Goal: Information Seeking & Learning: Learn about a topic

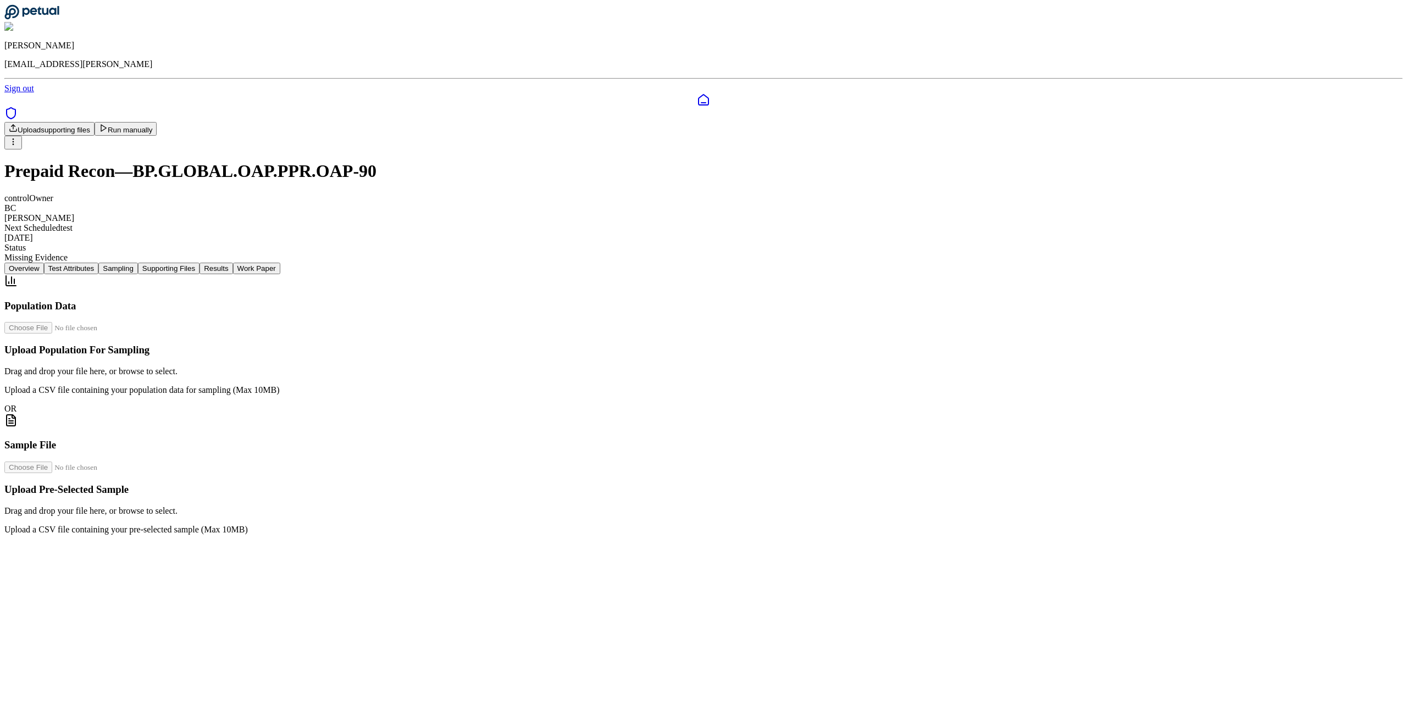
click at [233, 263] on button "Results" at bounding box center [216, 269] width 33 height 12
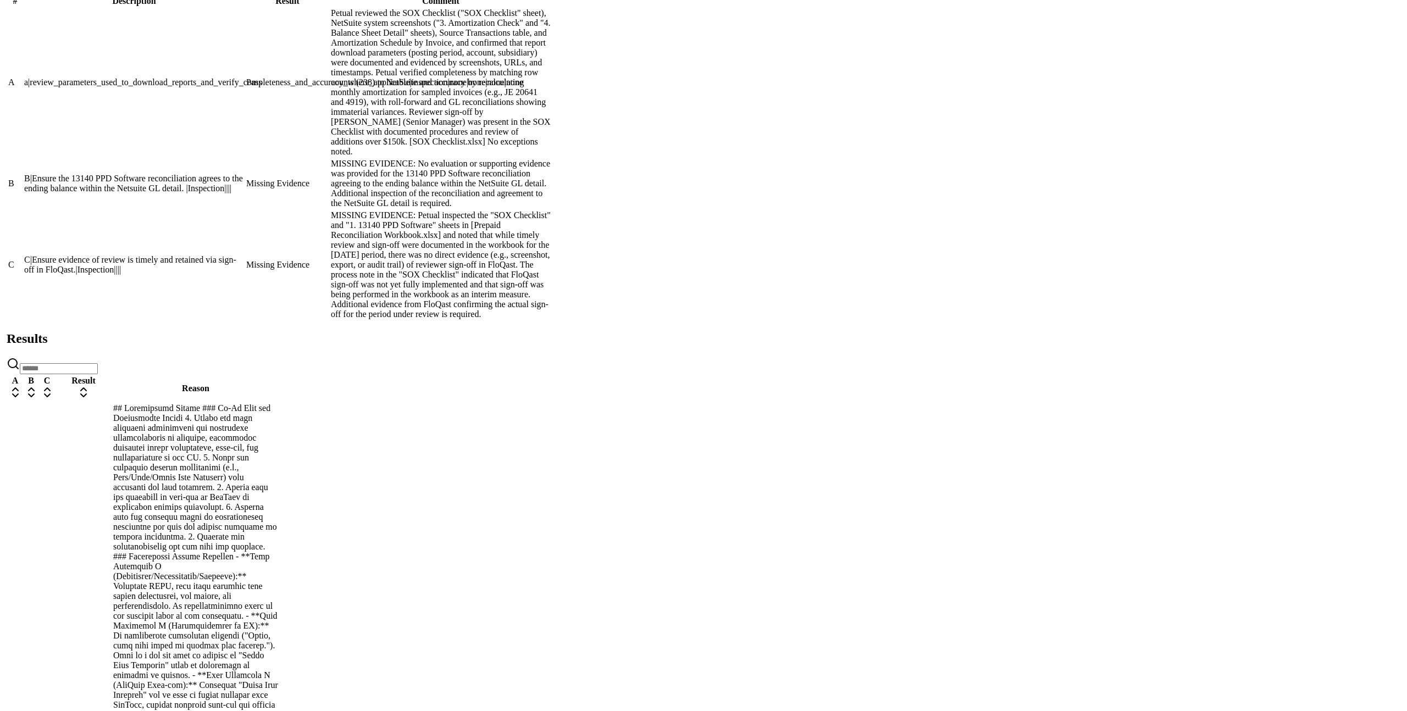
scroll to position [729, 0]
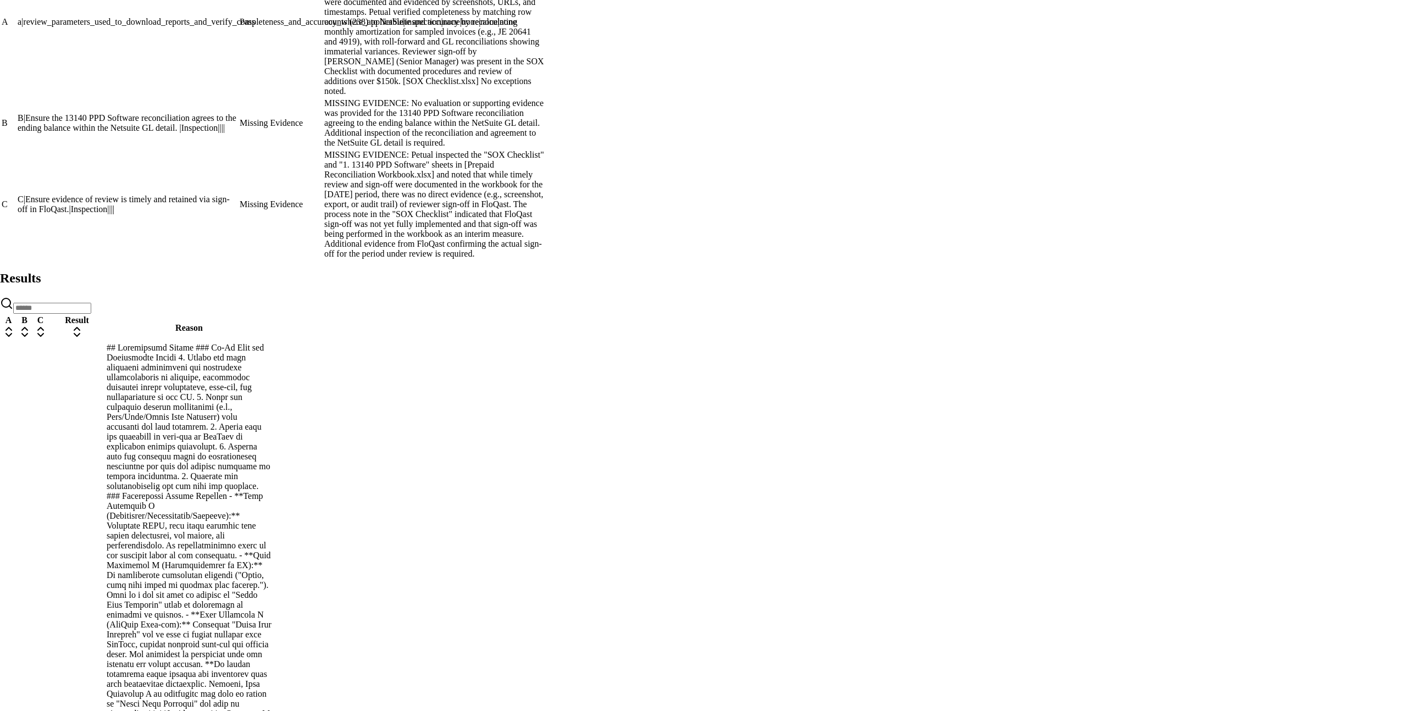
scroll to position [3408, 0]
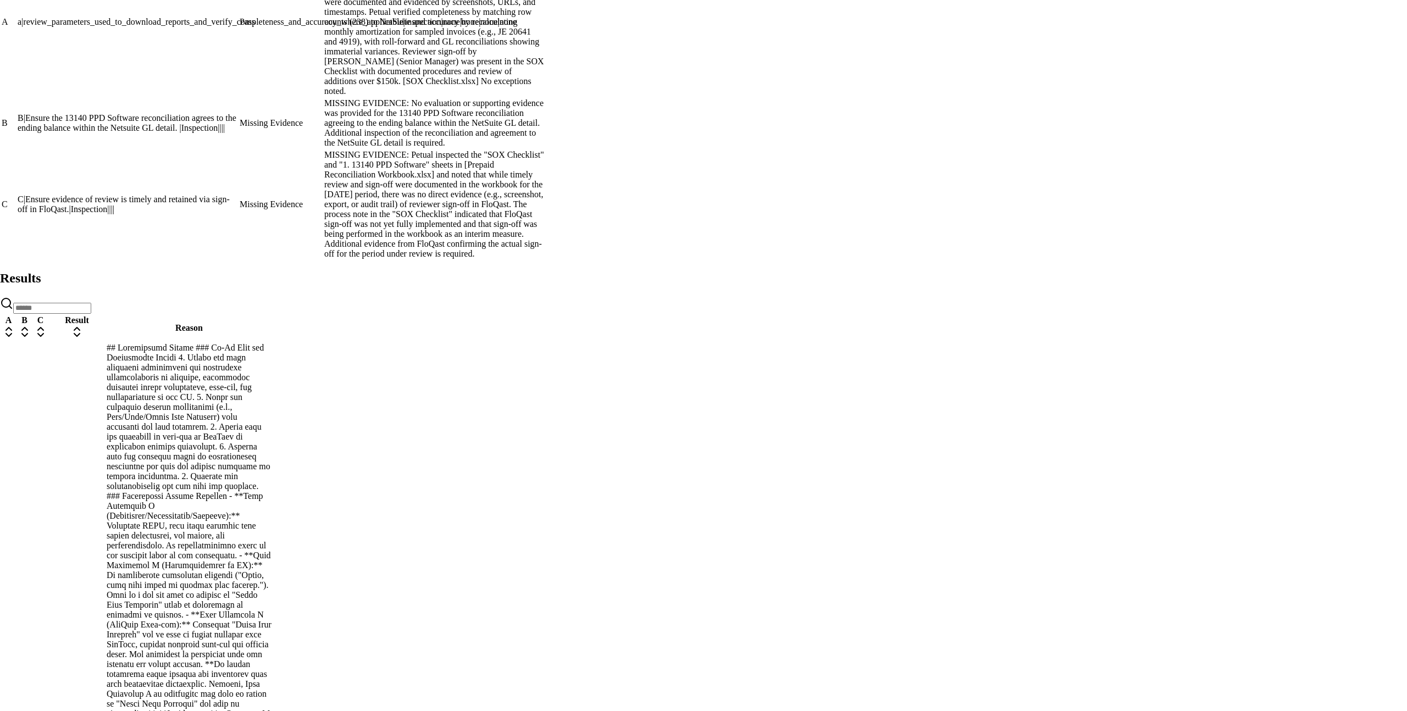
scroll to position [2878, 0]
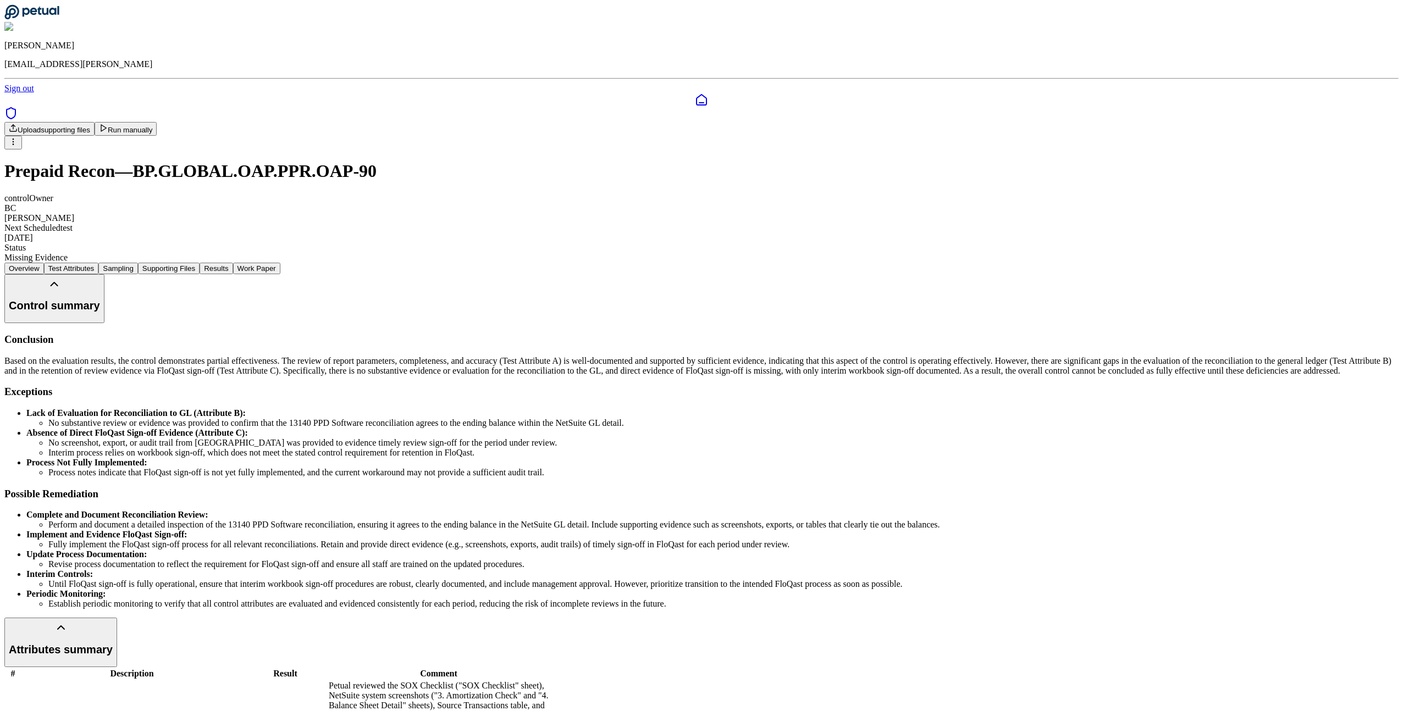
click at [15, 107] on icon at bounding box center [10, 113] width 13 height 13
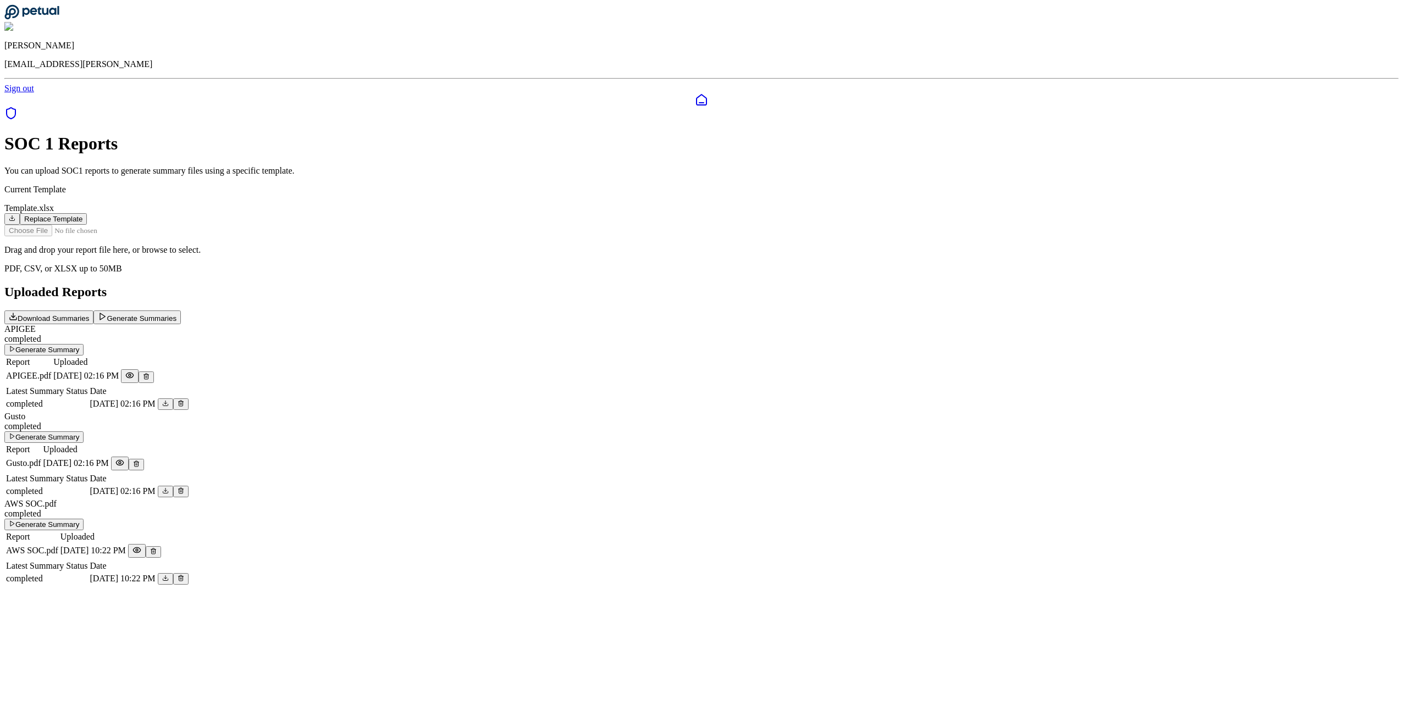
click at [695, 93] on icon at bounding box center [701, 99] width 13 height 13
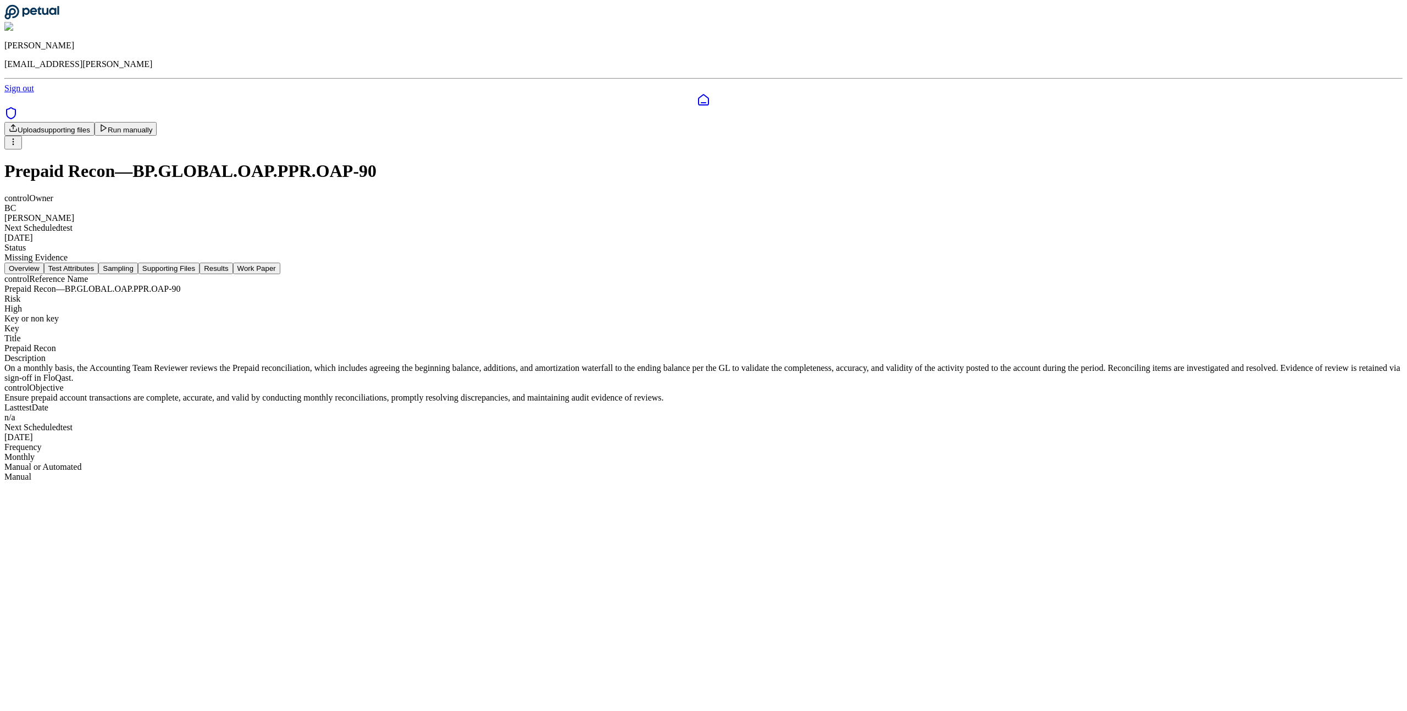
click at [200, 263] on button "Supporting Files" at bounding box center [169, 269] width 62 height 12
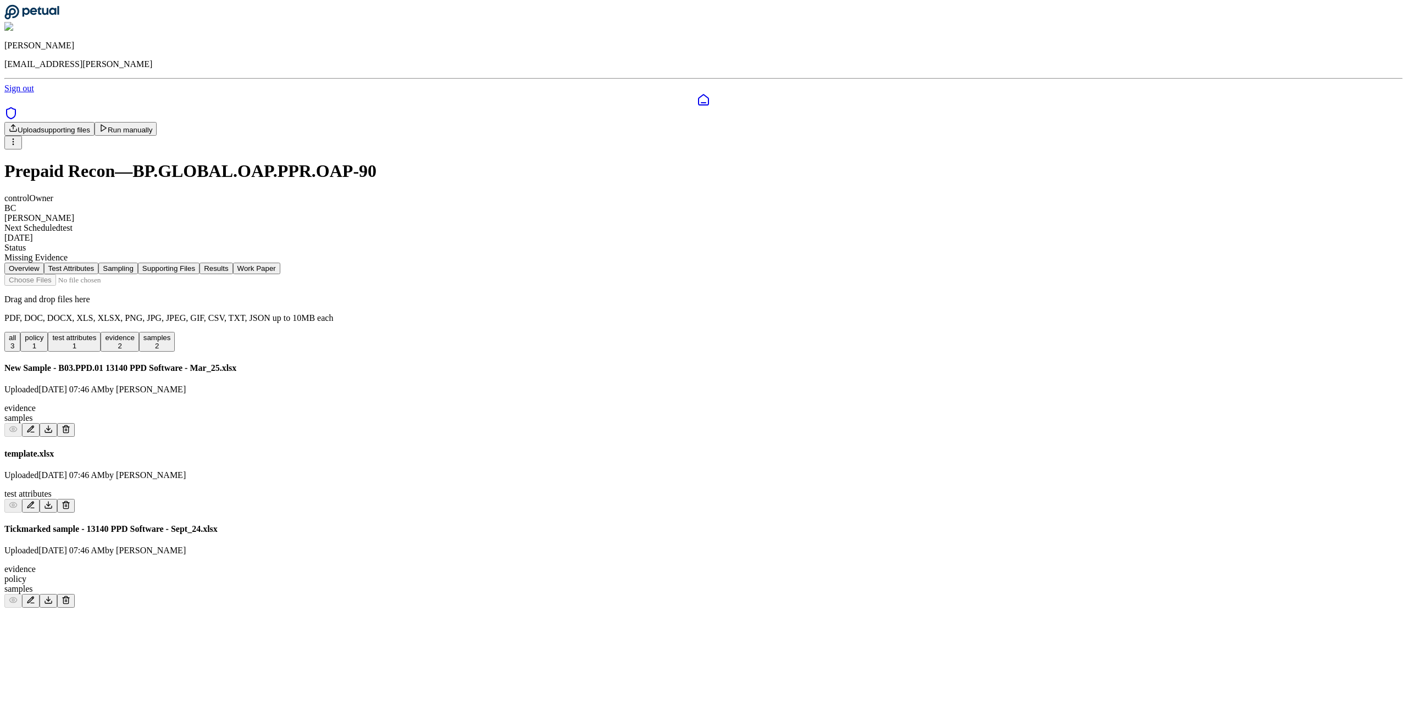
click at [34, 597] on icon at bounding box center [30, 600] width 6 height 6
